Goal: Task Accomplishment & Management: Manage account settings

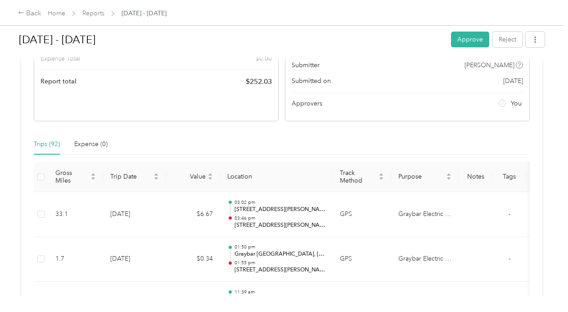
scroll to position [135, 0]
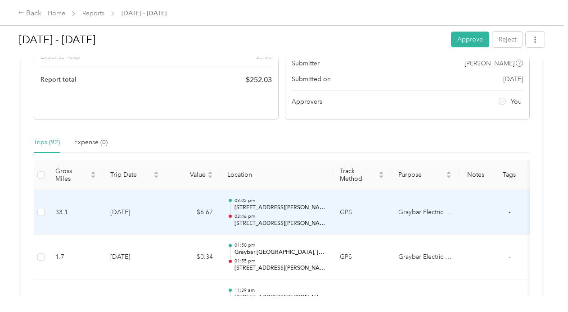
click at [415, 212] on td "Graybar Electric Company, Inc" at bounding box center [425, 212] width 68 height 45
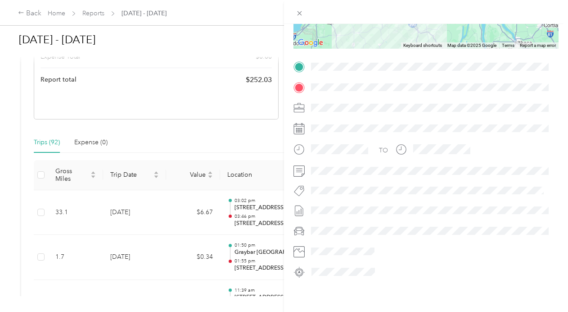
scroll to position [0, 0]
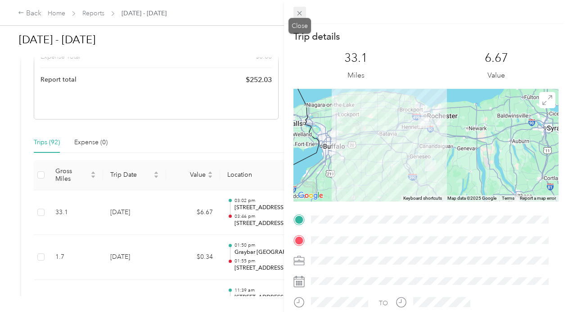
click at [300, 14] on icon at bounding box center [300, 13] width 8 height 8
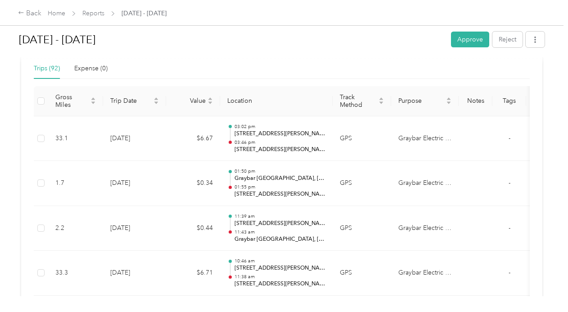
scroll to position [90, 0]
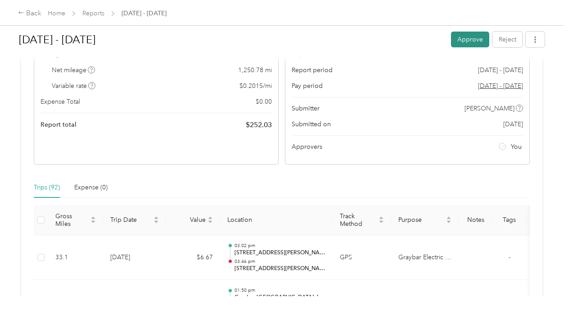
click at [463, 40] on button "Approve" at bounding box center [470, 40] width 38 height 16
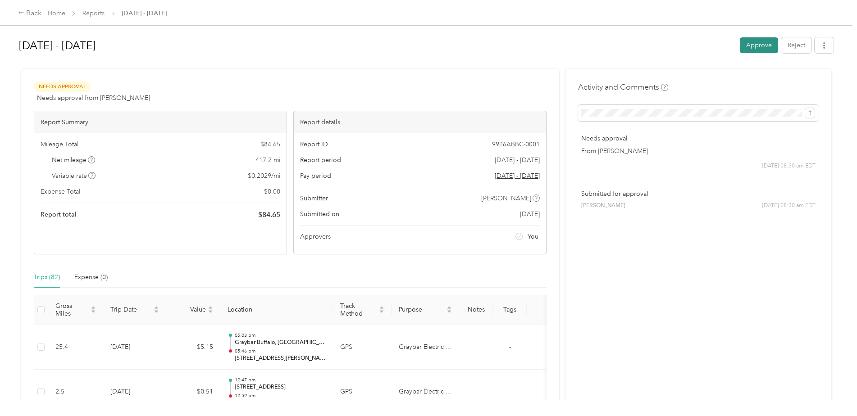
click at [756, 43] on button "Approve" at bounding box center [759, 45] width 38 height 16
